Goal: Task Accomplishment & Management: Manage account settings

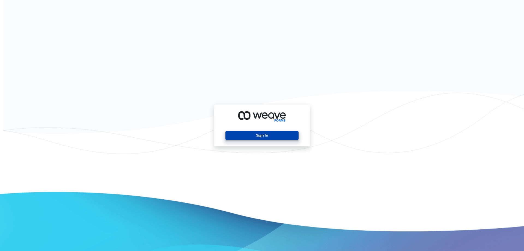
click at [268, 138] on button "Sign In" at bounding box center [261, 135] width 73 height 9
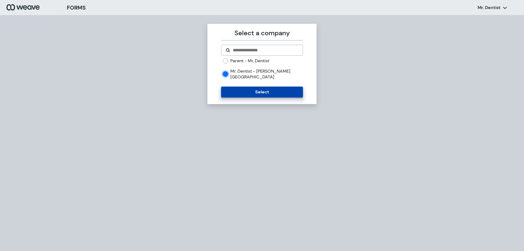
click at [254, 87] on button "Select" at bounding box center [262, 91] width 82 height 11
